Goal: Register for event/course

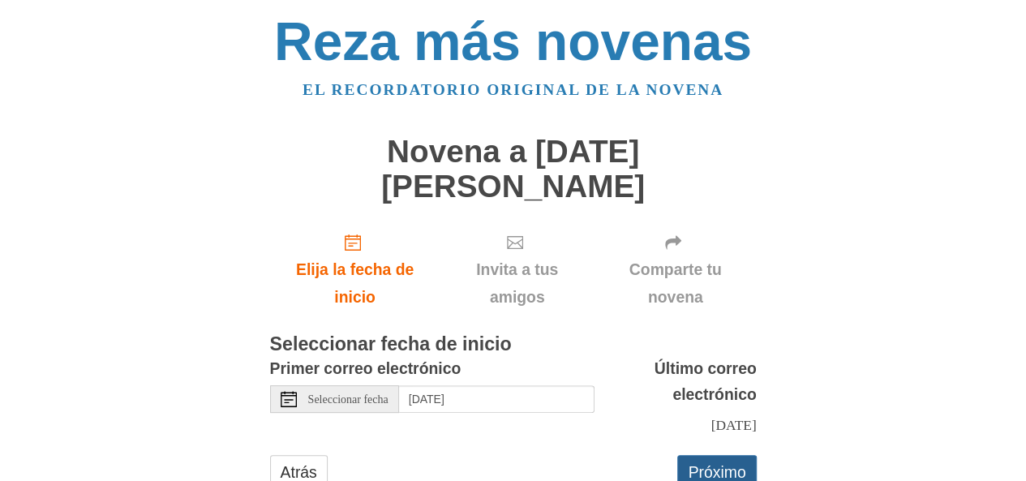
click at [725, 463] on font "Próximo" at bounding box center [717, 472] width 58 height 18
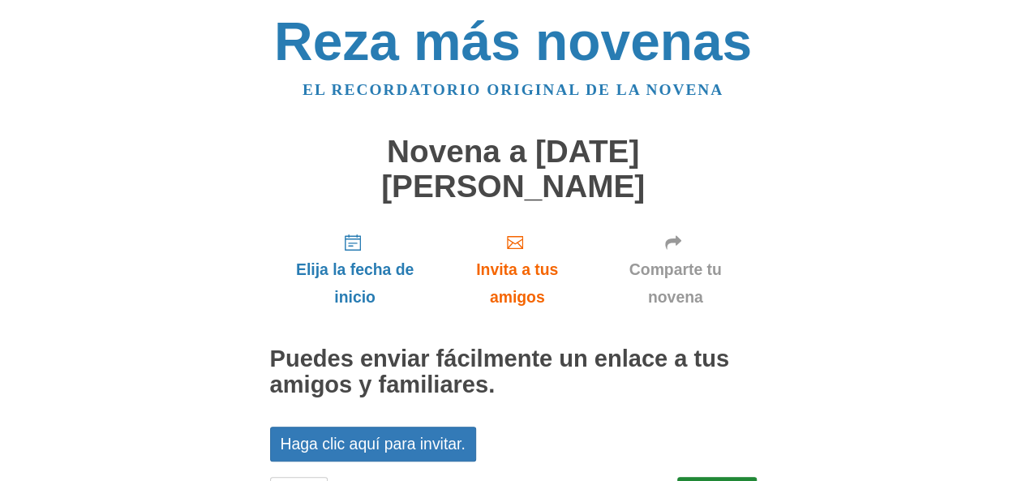
click at [0, 87] on body "Reza más novenas El recordatorio original de la novena Novena a [DATE][GEOGRAPH…" at bounding box center [513, 279] width 1026 height 558
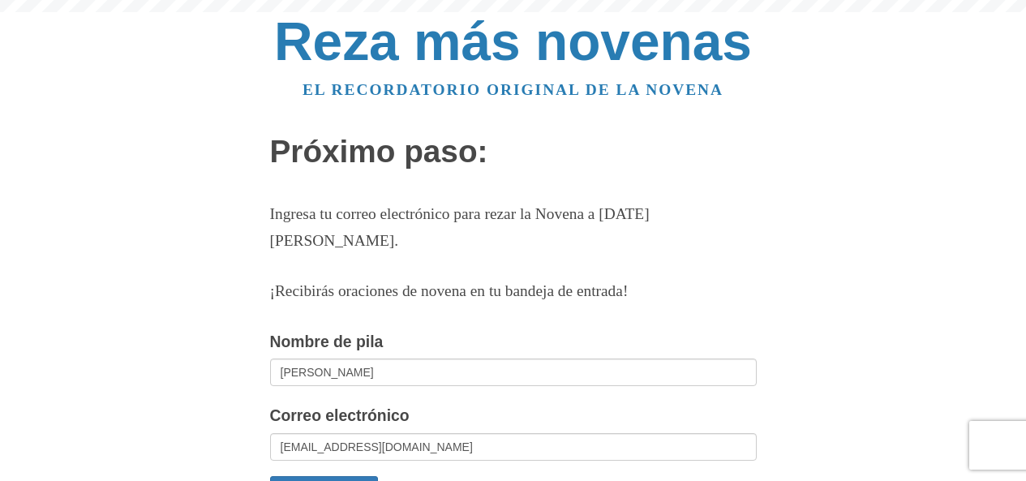
scroll to position [105, 0]
